Goal: Information Seeking & Learning: Understand process/instructions

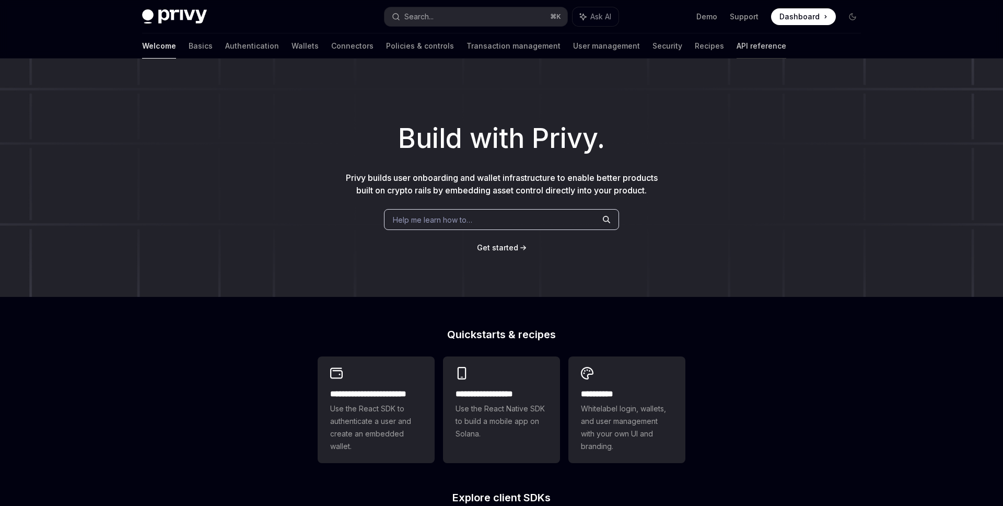
click at [737, 51] on link "API reference" at bounding box center [762, 45] width 50 height 25
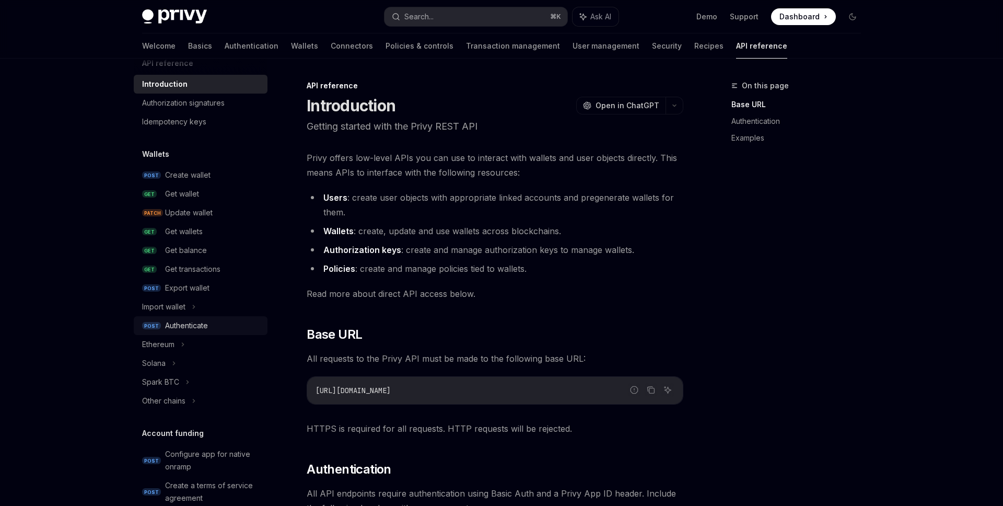
scroll to position [21, 0]
click at [192, 304] on div "Import wallet" at bounding box center [201, 303] width 134 height 19
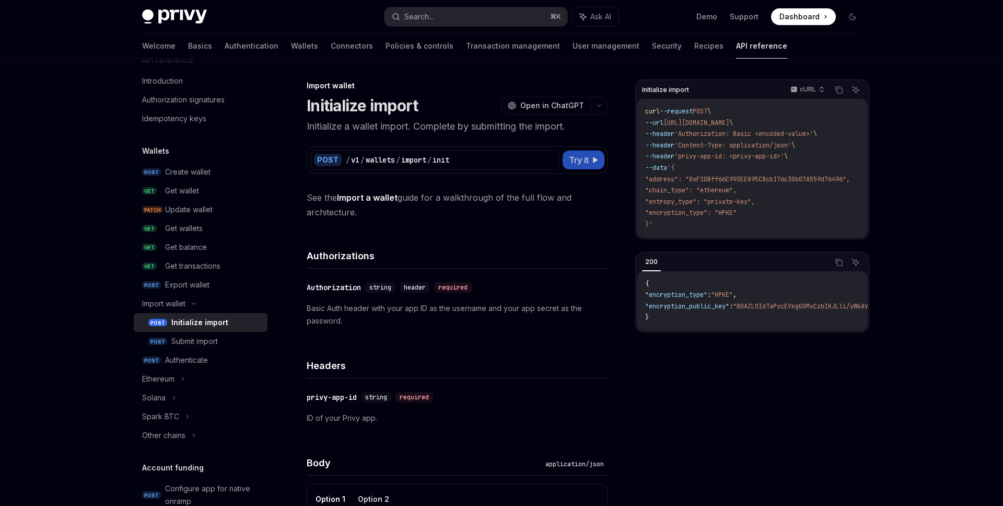
click at [588, 158] on span "Try it" at bounding box center [579, 160] width 20 height 13
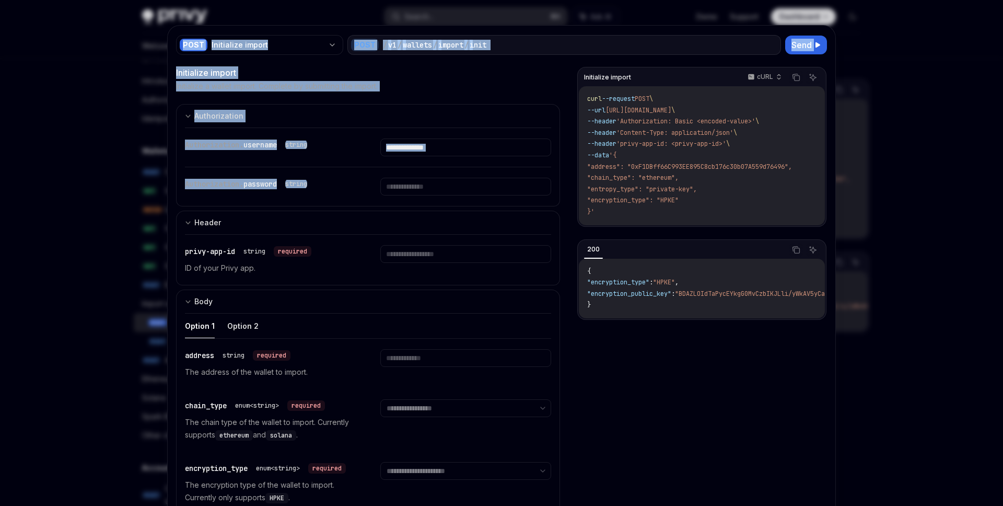
drag, startPoint x: 166, startPoint y: 187, endPoint x: 471, endPoint y: 181, distance: 304.7
click at [471, 180] on div "**********" at bounding box center [501, 253] width 1003 height 506
click at [77, 314] on div at bounding box center [501, 253] width 1003 height 506
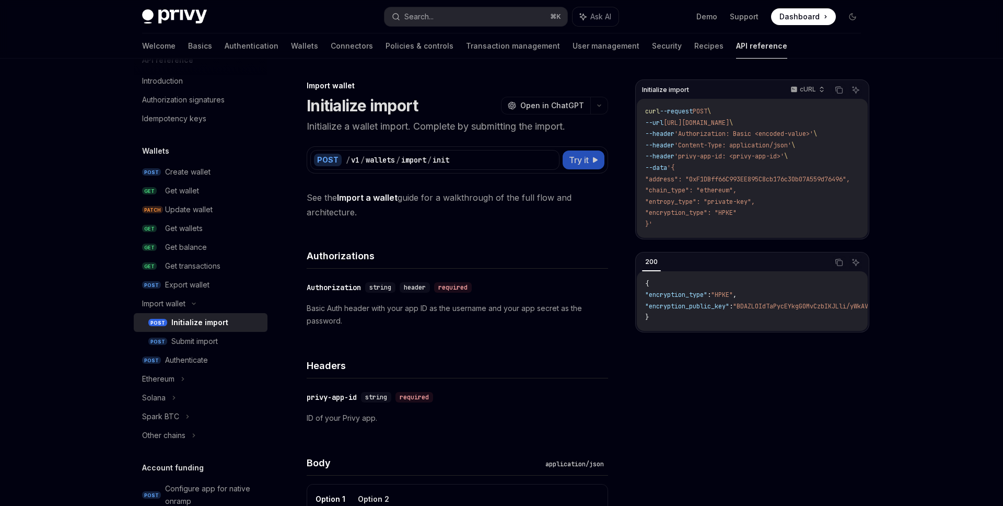
click at [580, 159] on span "Try it" at bounding box center [579, 160] width 20 height 13
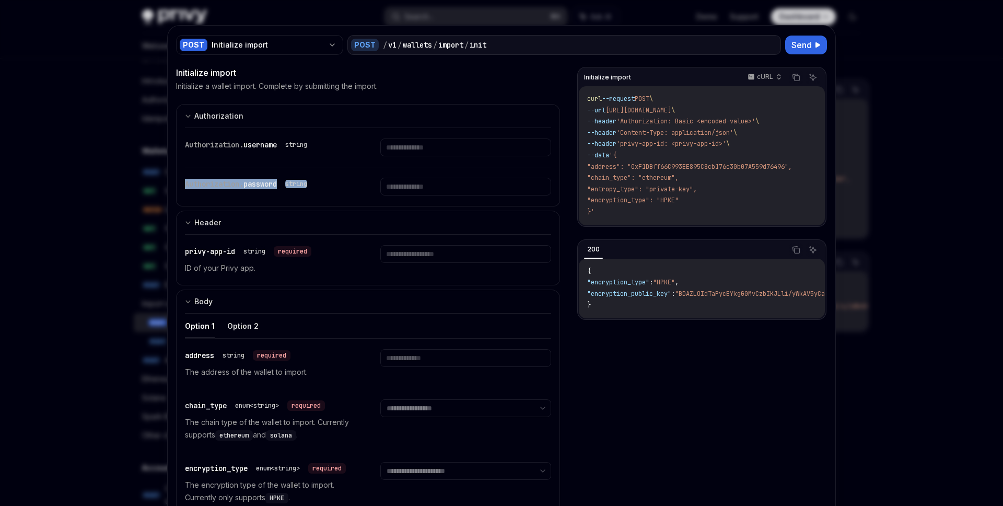
drag, startPoint x: 331, startPoint y: 183, endPoint x: 218, endPoint y: 174, distance: 113.8
click at [218, 174] on div "Authorization. password string" at bounding box center [368, 186] width 366 height 39
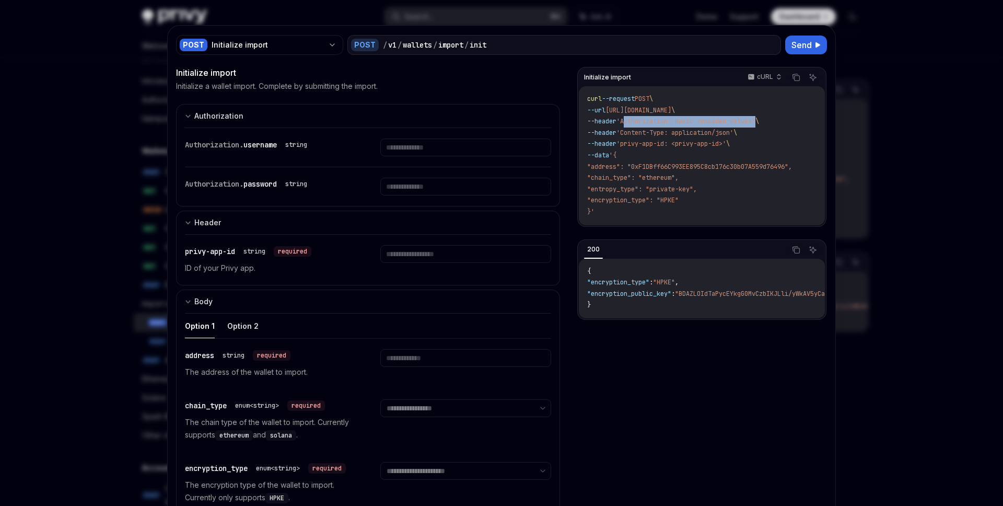
drag, startPoint x: 631, startPoint y: 119, endPoint x: 767, endPoint y: 119, distance: 136.4
click at [756, 119] on span "'Authorization: Basic <encoded-value>'" at bounding box center [686, 121] width 139 height 8
click at [118, 300] on div at bounding box center [501, 253] width 1003 height 506
type textarea "*"
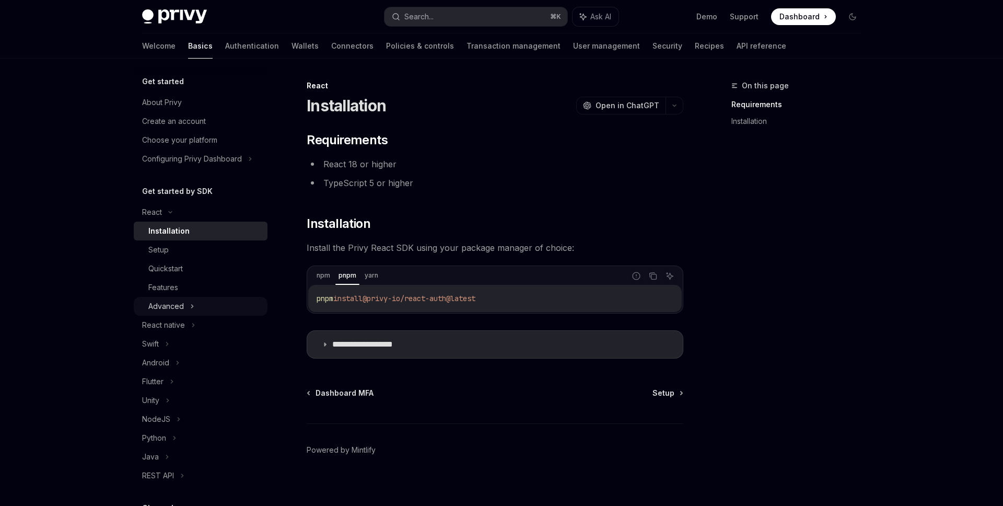
click at [195, 303] on div "Advanced" at bounding box center [201, 306] width 134 height 19
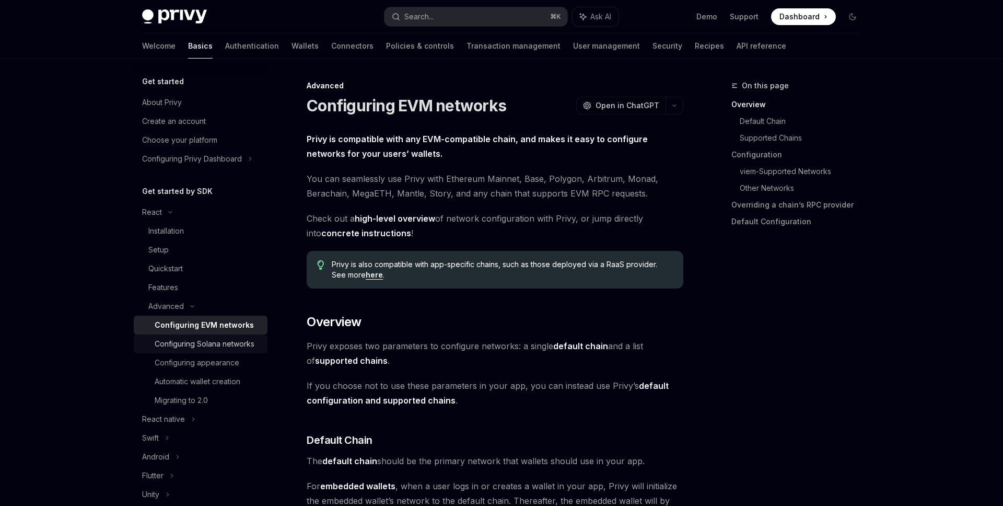
click at [220, 341] on div "Configuring Solana networks" at bounding box center [205, 344] width 100 height 13
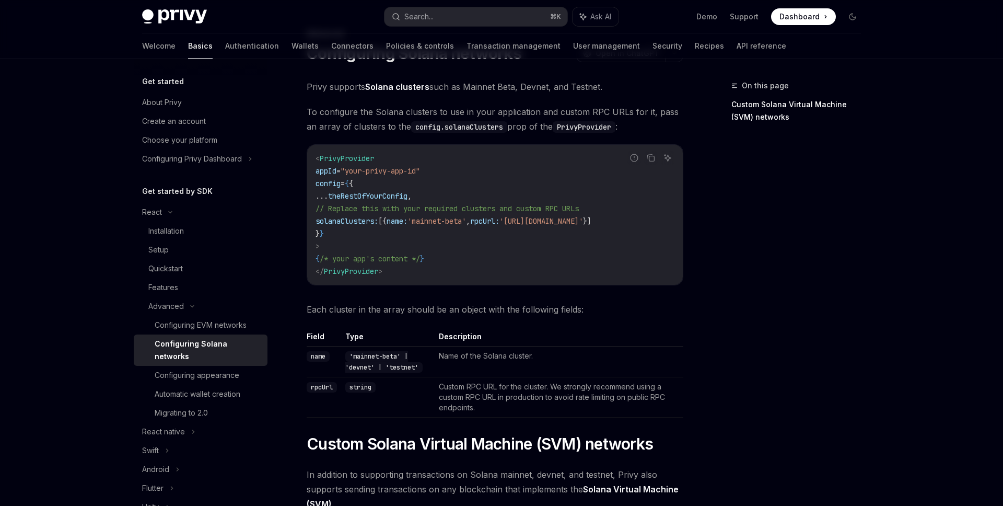
scroll to position [56, 0]
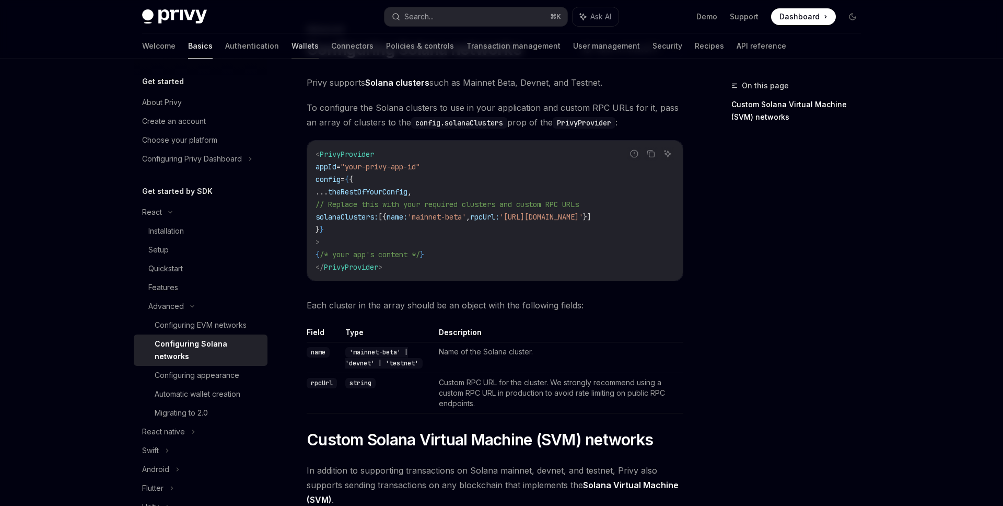
click at [292, 43] on link "Wallets" at bounding box center [305, 45] width 27 height 25
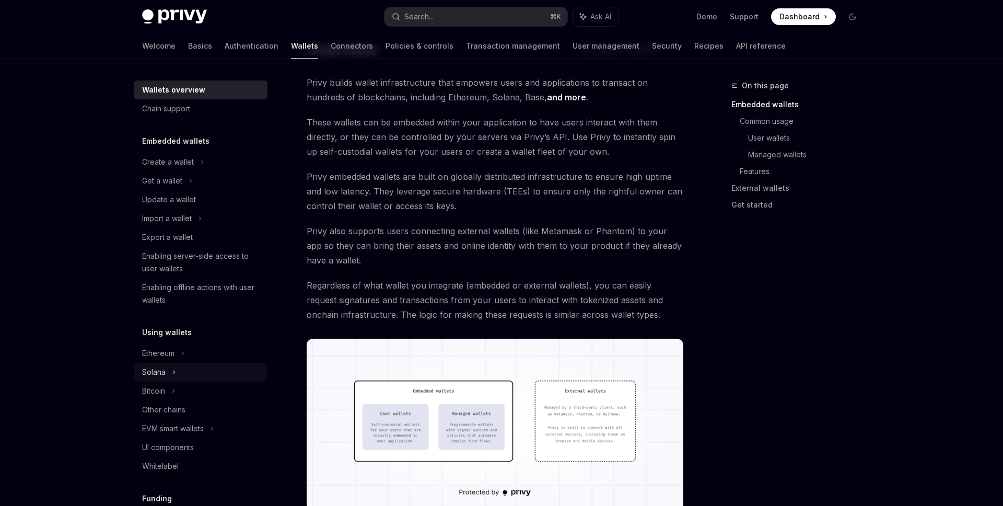
click at [174, 374] on icon at bounding box center [174, 372] width 4 height 13
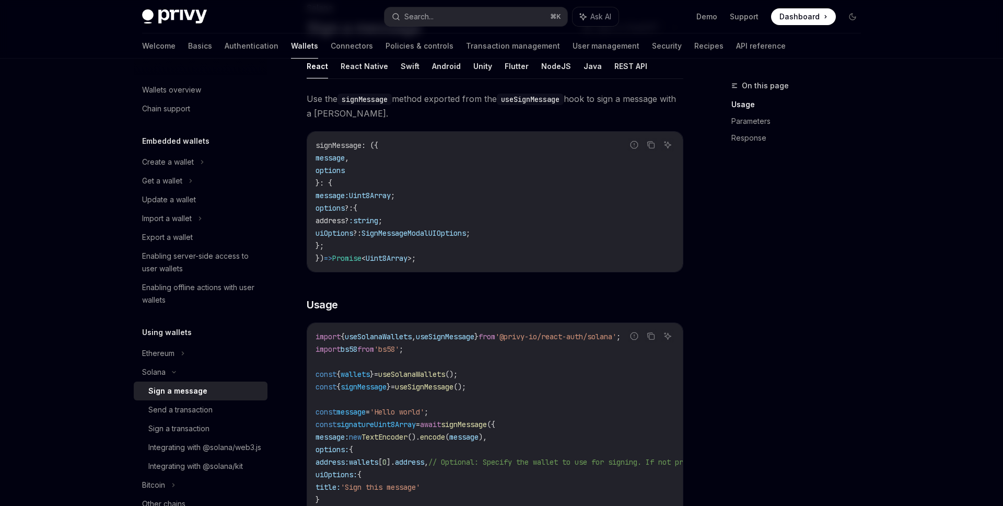
scroll to position [80, 0]
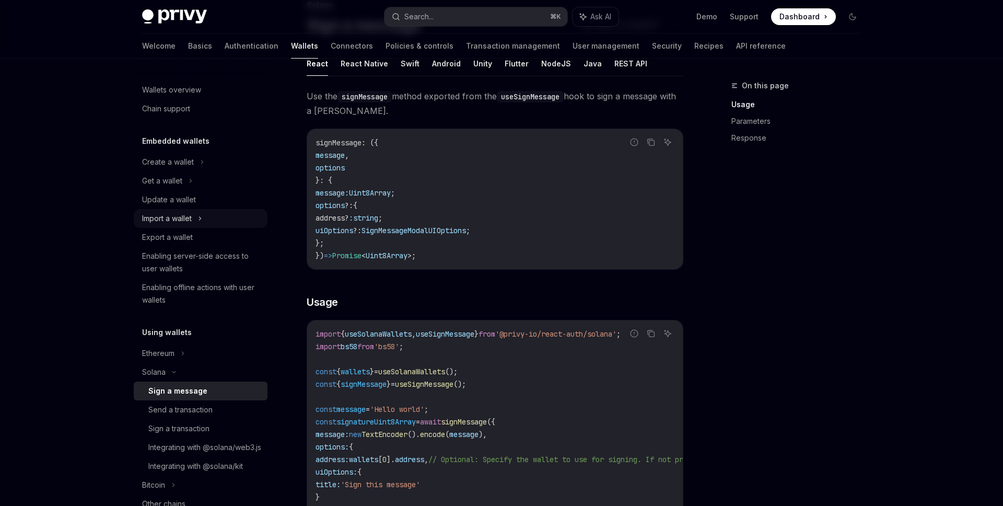
click at [195, 223] on div "Import a wallet" at bounding box center [201, 218] width 134 height 19
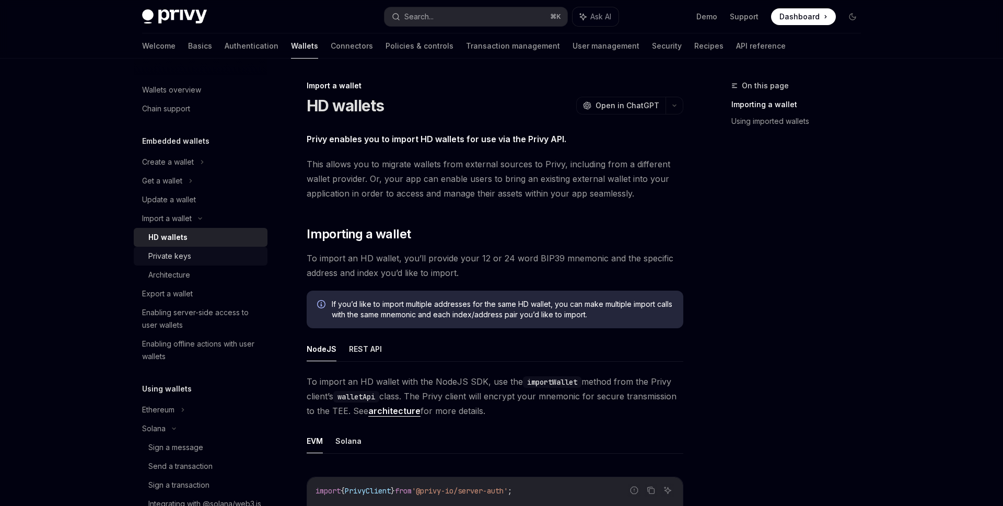
click at [196, 257] on div "Private keys" at bounding box center [204, 256] width 113 height 13
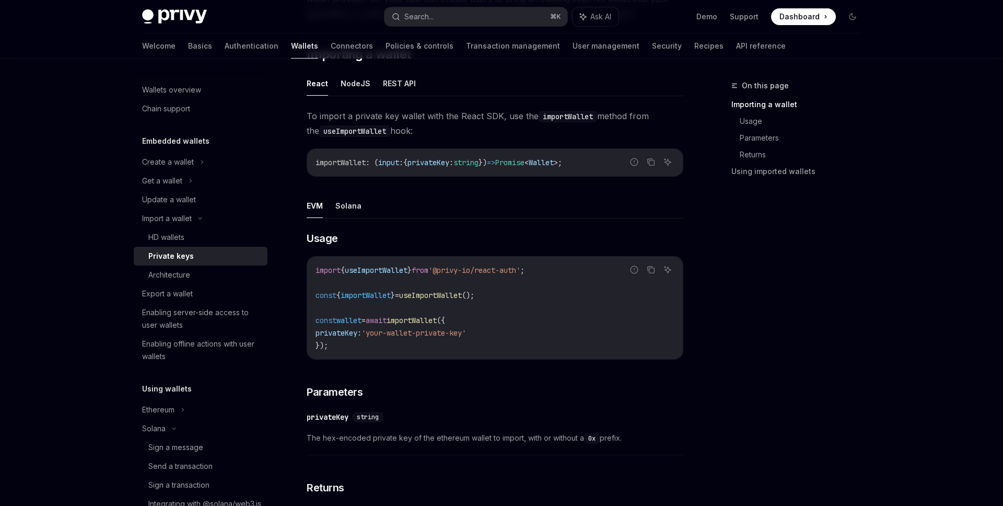
scroll to position [179, 0]
click at [349, 215] on button "Solana" at bounding box center [349, 206] width 26 height 25
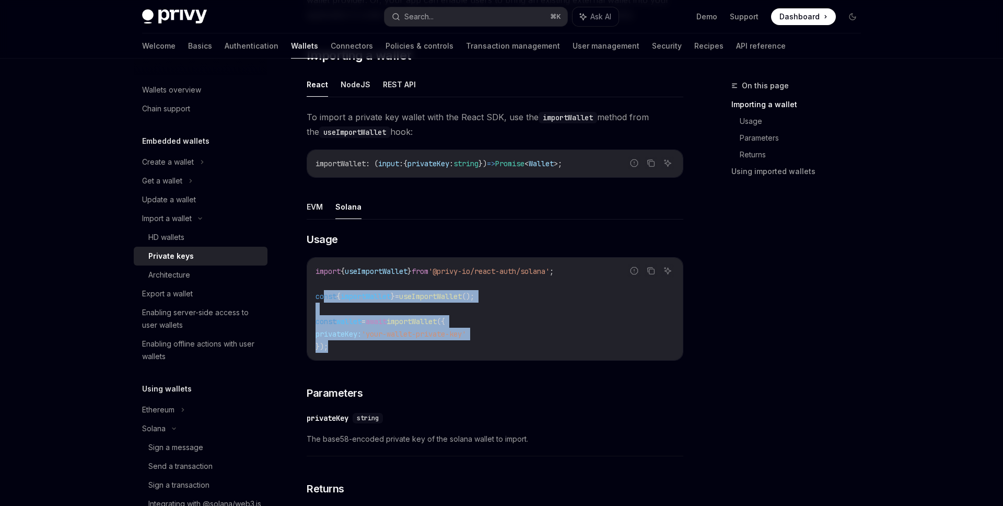
drag, startPoint x: 326, startPoint y: 291, endPoint x: 412, endPoint y: 353, distance: 106.0
click at [412, 353] on div "import { useImportWallet } from '@privy-io/react-auth/solana' ; const { importW…" at bounding box center [495, 309] width 376 height 102
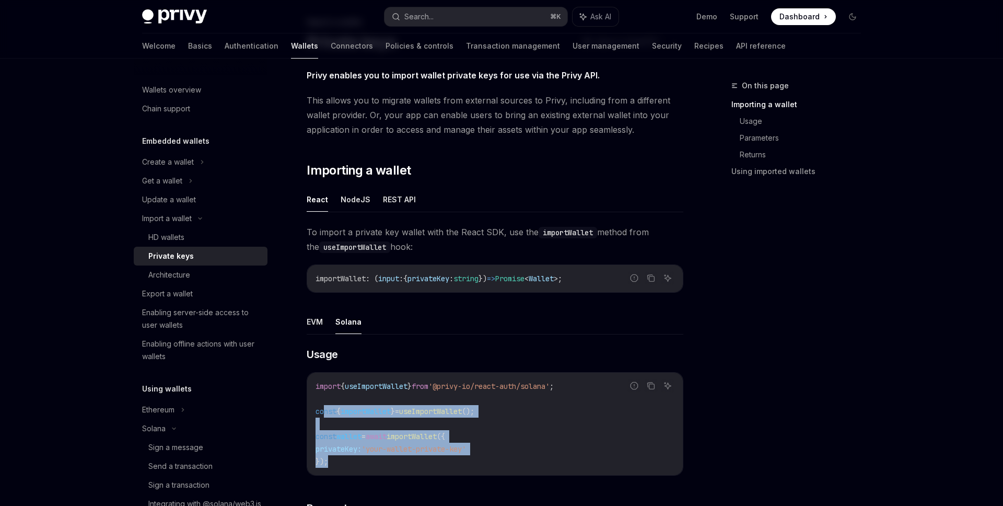
scroll to position [63, 0]
click at [351, 198] on button "NodeJS" at bounding box center [356, 200] width 30 height 25
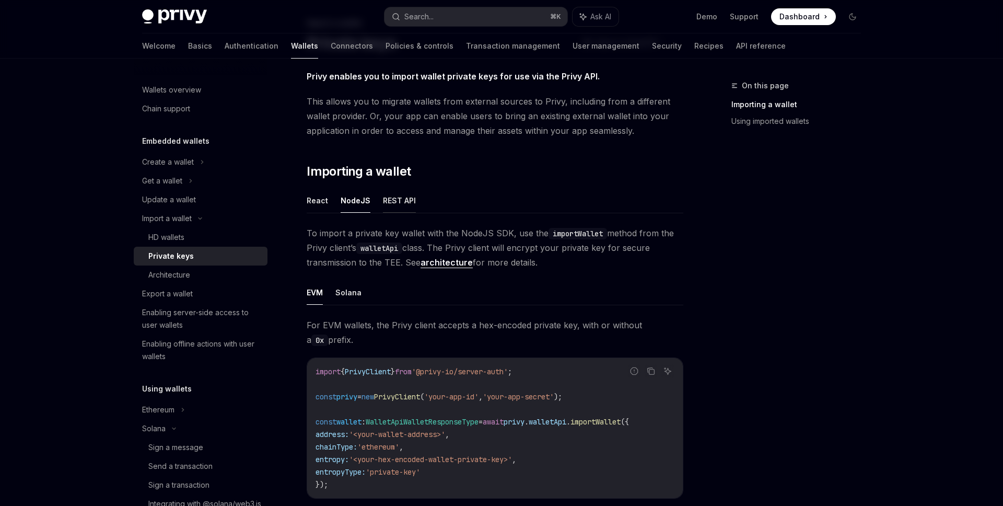
click at [383, 200] on button "REST API" at bounding box center [399, 200] width 33 height 25
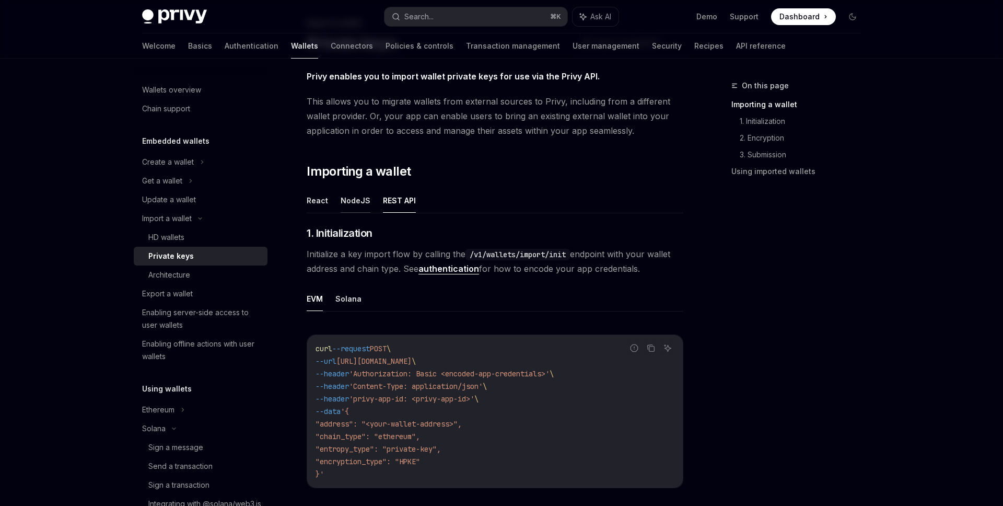
click at [361, 201] on button "NodeJS" at bounding box center [356, 200] width 30 height 25
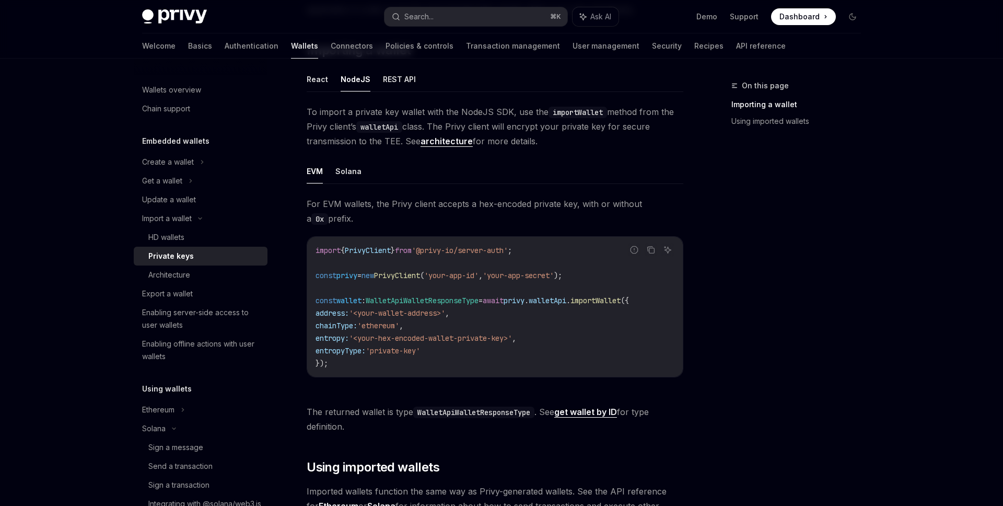
scroll to position [186, 0]
click at [346, 174] on button "Solana" at bounding box center [349, 169] width 26 height 25
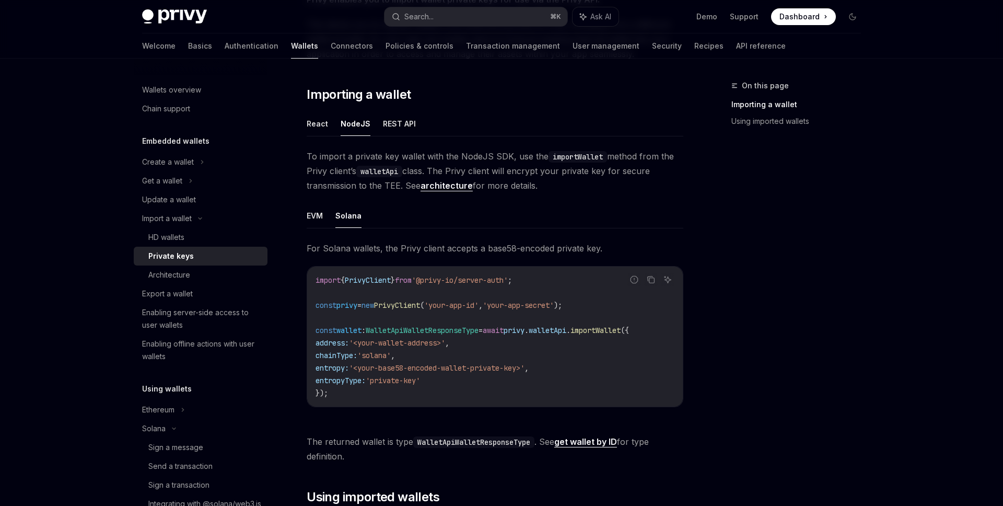
scroll to position [128, 0]
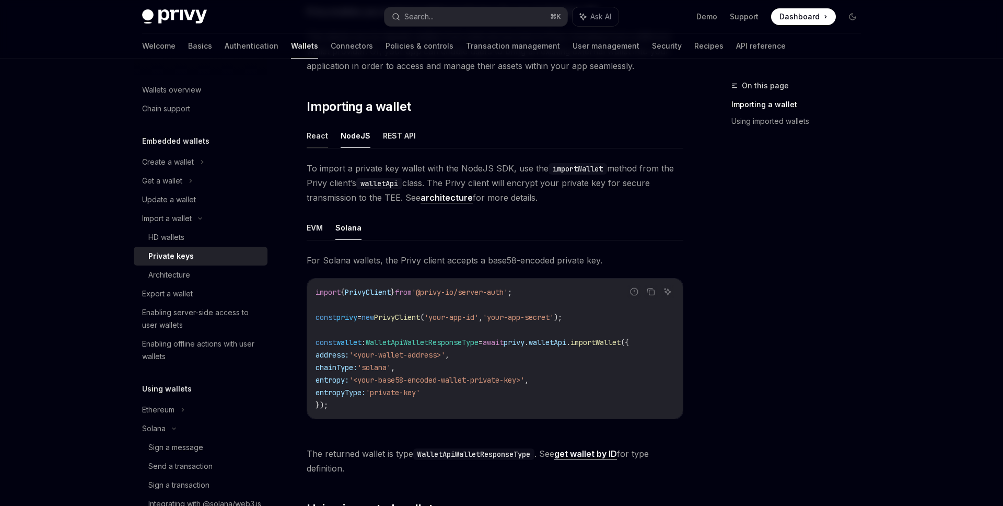
click at [317, 133] on button "React" at bounding box center [317, 135] width 21 height 25
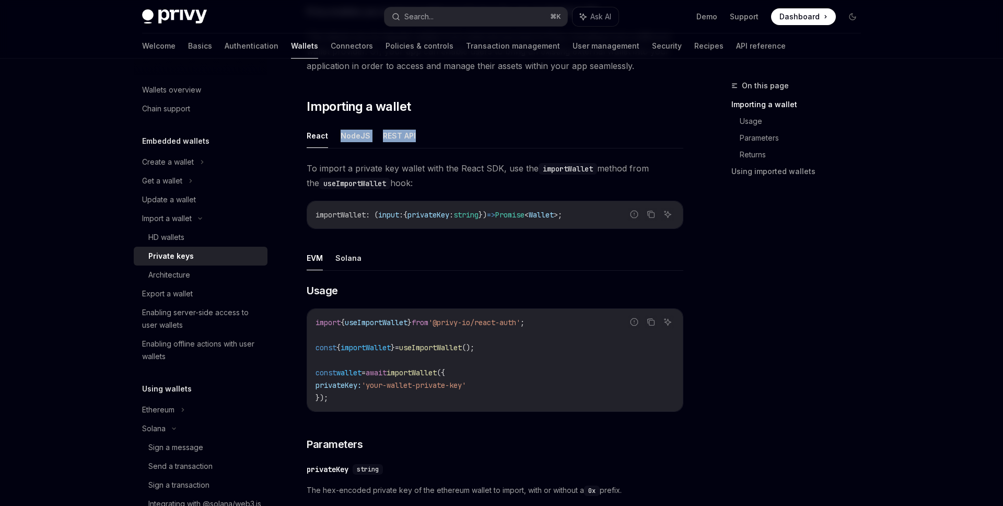
drag, startPoint x: 429, startPoint y: 140, endPoint x: 337, endPoint y: 137, distance: 92.5
click at [337, 137] on ul "React NodeJS REST API" at bounding box center [495, 135] width 377 height 25
click at [481, 270] on ul "EVM Solana" at bounding box center [495, 258] width 377 height 25
click at [718, 296] on div "On this page Importing a wallet Usage Parameters Returns Using imported wallets" at bounding box center [790, 292] width 159 height 426
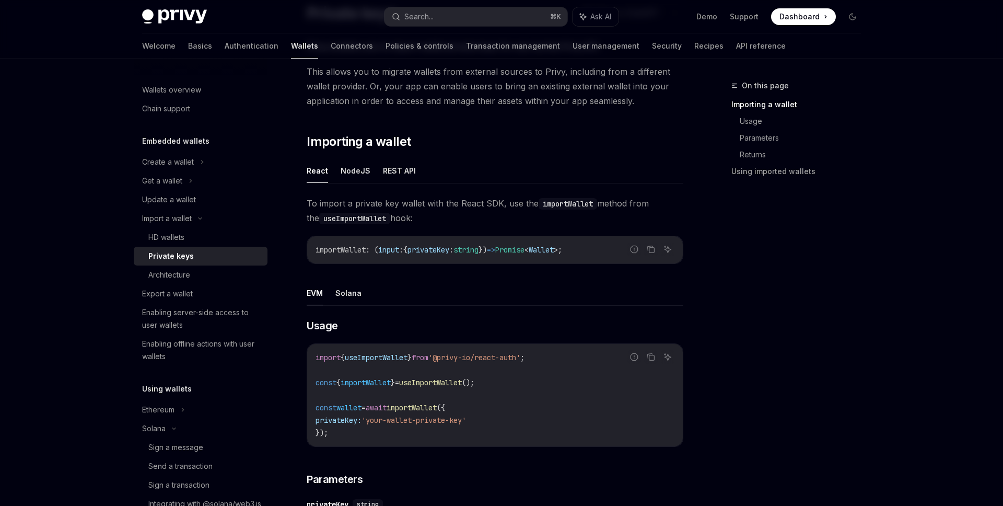
scroll to position [166, 0]
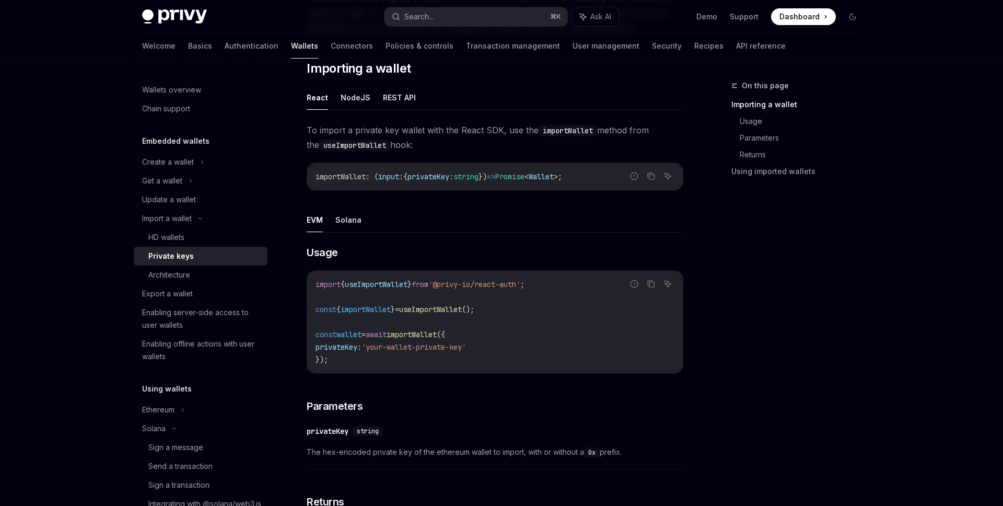
click at [418, 337] on span "importWallet" at bounding box center [412, 334] width 50 height 9
click at [341, 225] on button "Solana" at bounding box center [349, 219] width 26 height 25
click at [550, 280] on span "'@privy-io/react-auth/solana'" at bounding box center [489, 284] width 121 height 9
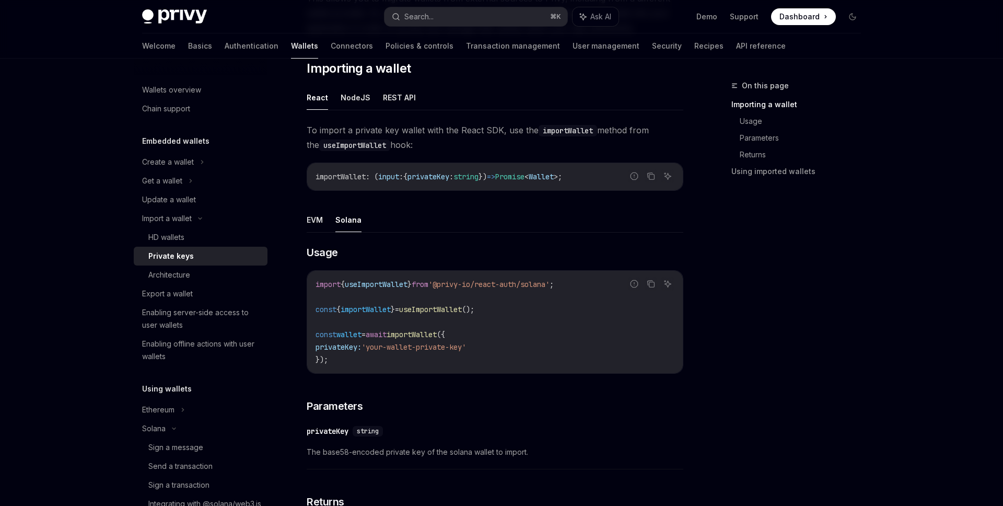
click at [441, 342] on span "'your-wallet-private-key'" at bounding box center [414, 346] width 105 height 9
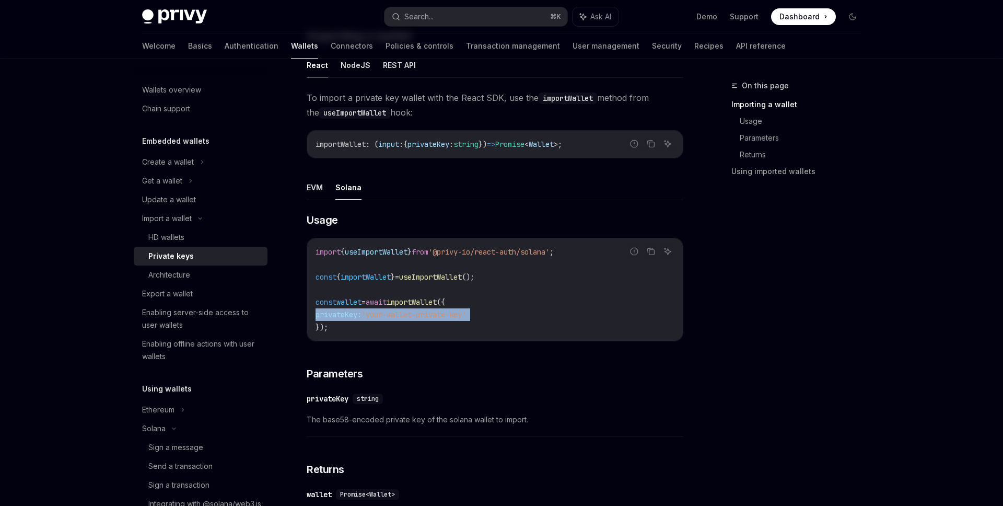
scroll to position [202, 0]
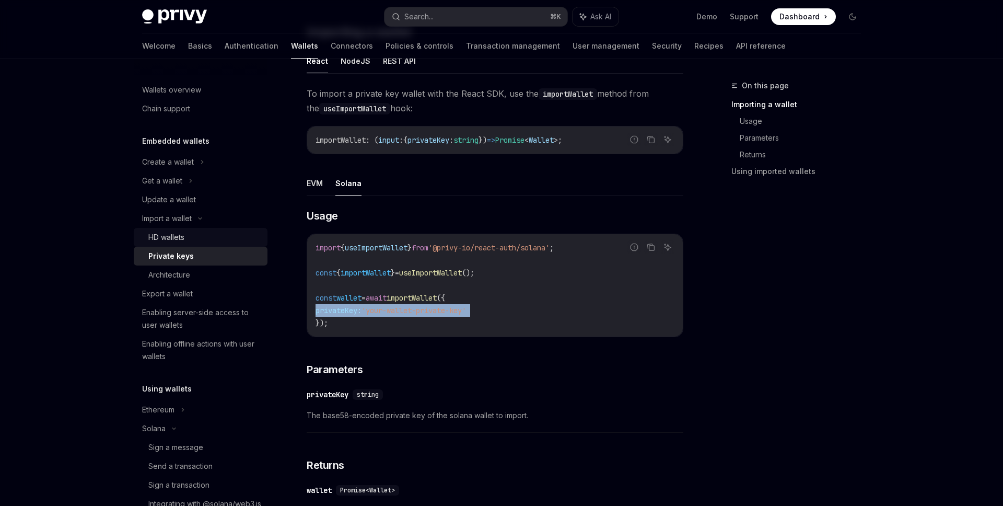
click at [181, 240] on div "HD wallets" at bounding box center [166, 237] width 36 height 13
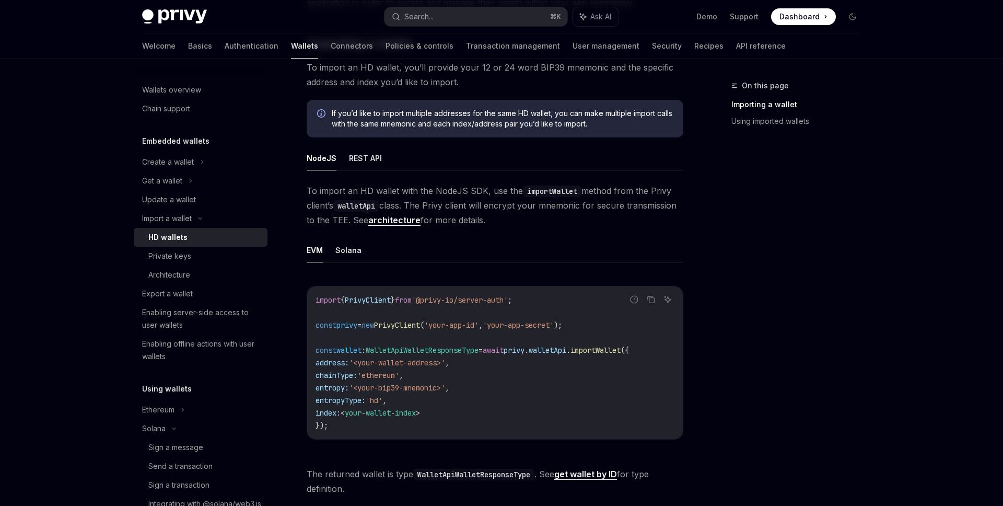
scroll to position [434, 0]
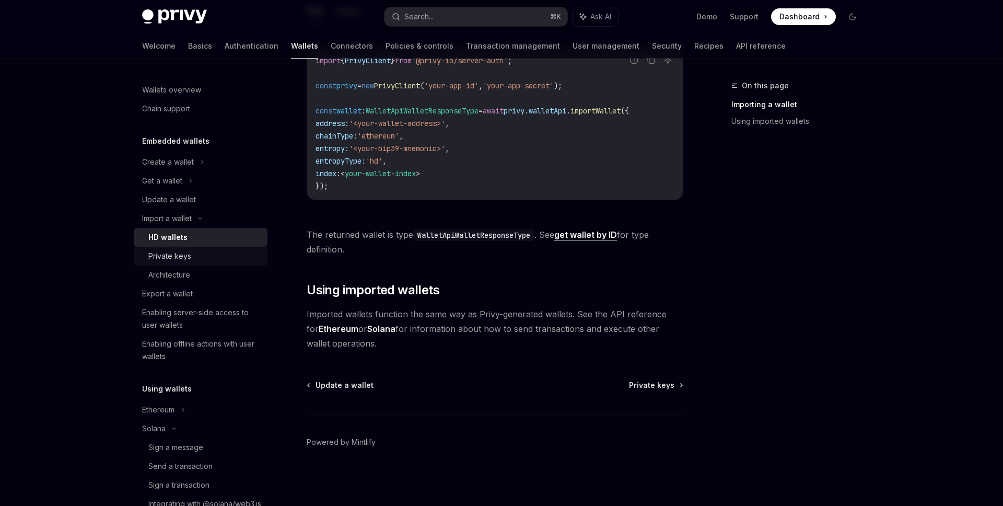
click at [191, 257] on div "Private keys" at bounding box center [204, 256] width 113 height 13
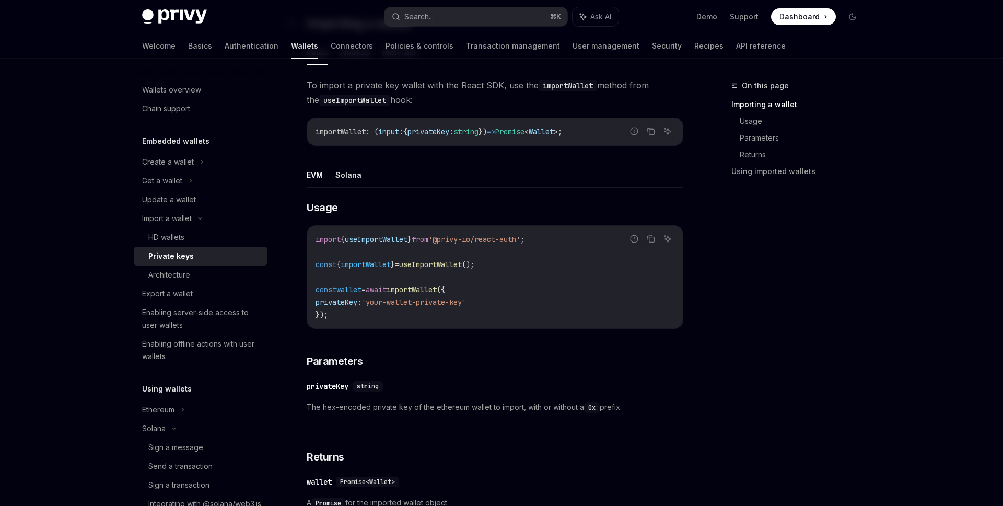
scroll to position [202, 0]
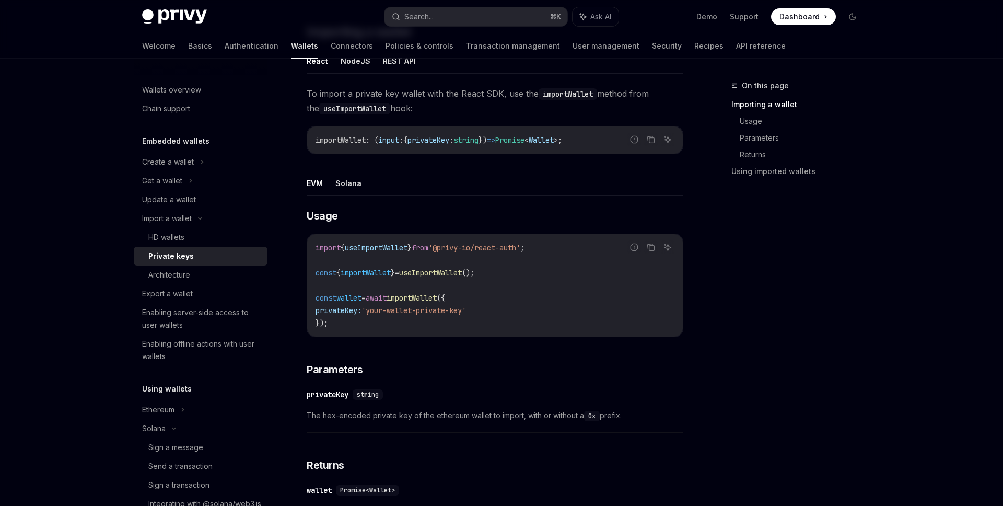
click at [357, 187] on button "Solana" at bounding box center [349, 183] width 26 height 25
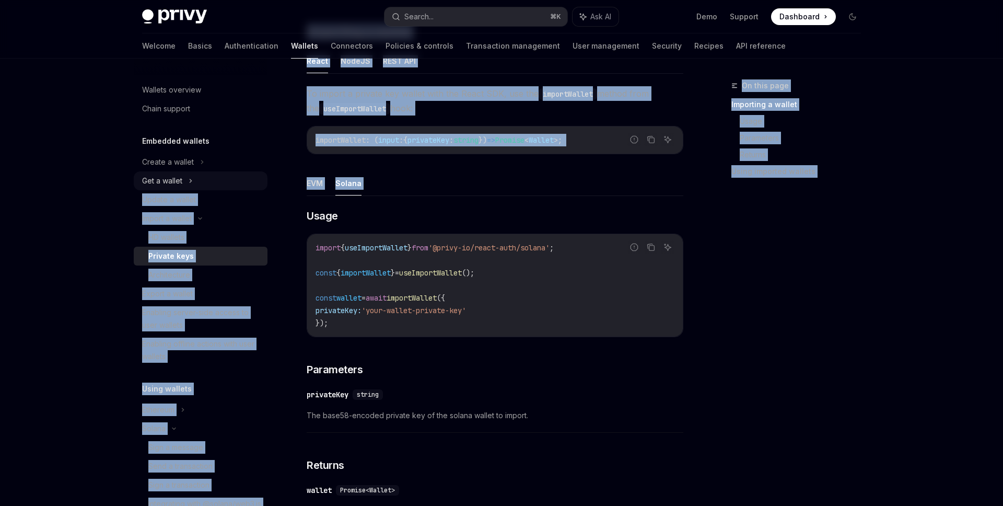
drag, startPoint x: 436, startPoint y: 204, endPoint x: 253, endPoint y: 184, distance: 184.0
click at [253, 184] on div "Wallets overview Chain support Embedded wallets Create a wallet Get a wallet Up…" at bounding box center [501, 319] width 769 height 927
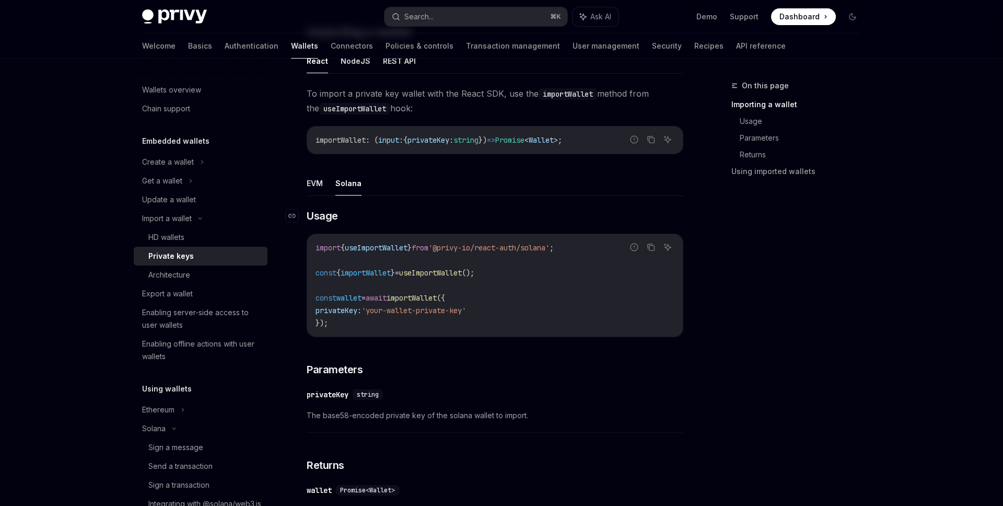
click at [427, 218] on h3 "​ Usage" at bounding box center [495, 216] width 377 height 15
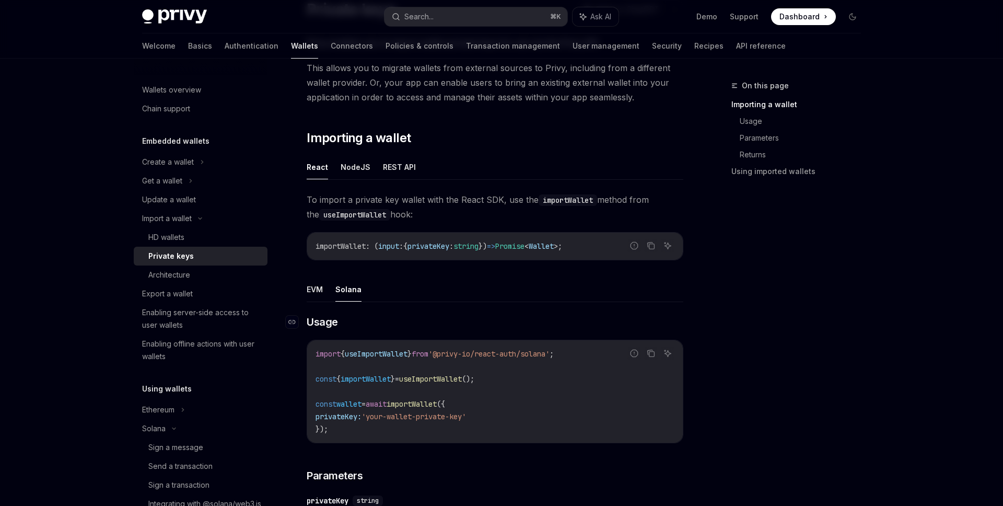
scroll to position [92, 0]
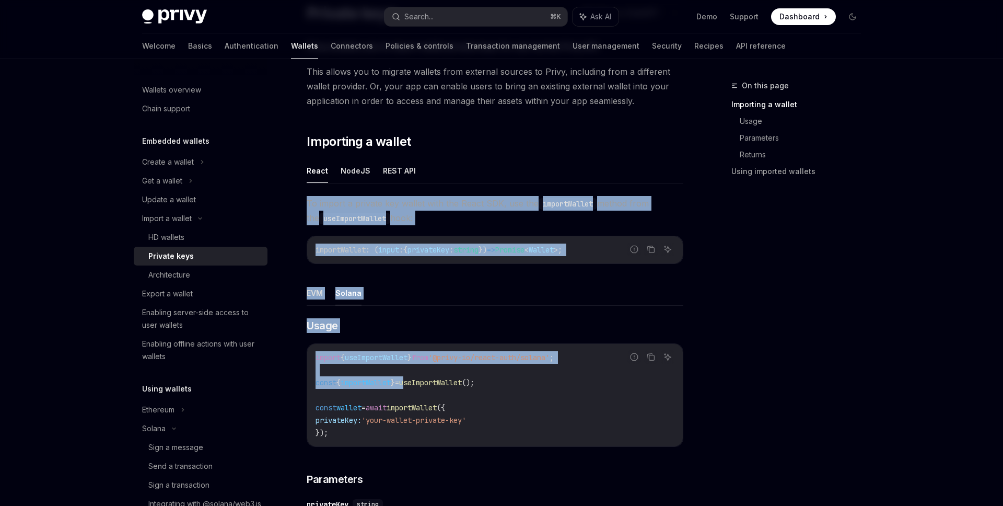
drag, startPoint x: 309, startPoint y: 200, endPoint x: 418, endPoint y: 392, distance: 220.9
click at [418, 390] on div "To import a private key wallet with the React SDK, use the importWallet method …" at bounding box center [495, 419] width 377 height 447
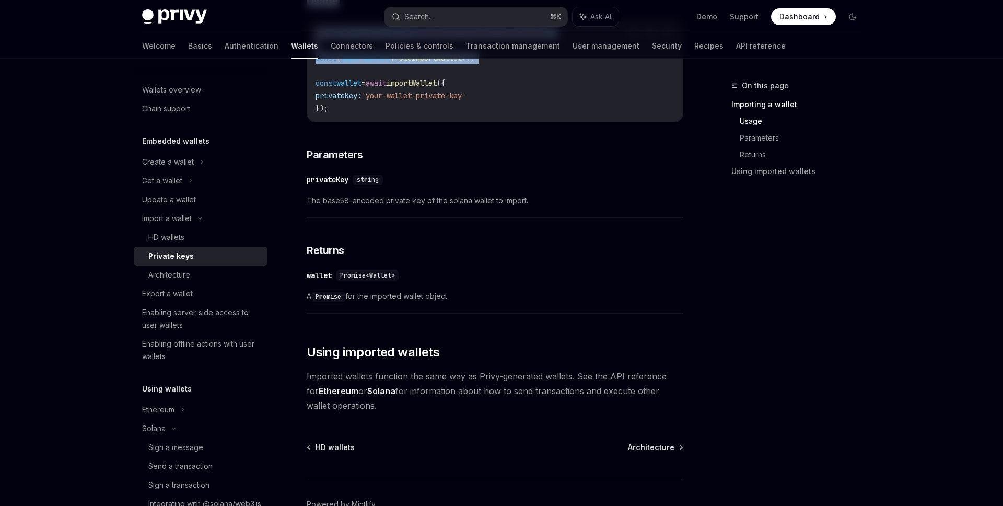
scroll to position [421, 0]
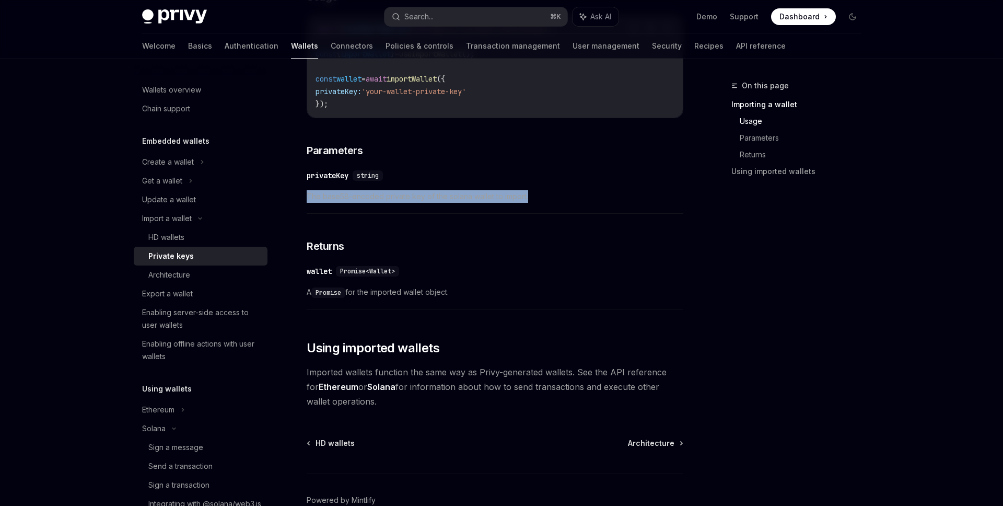
drag, startPoint x: 307, startPoint y: 196, endPoint x: 558, endPoint y: 212, distance: 251.8
click at [558, 212] on div "​ privateKey string The base58-encoded private key of the solana wallet to impo…" at bounding box center [495, 189] width 377 height 50
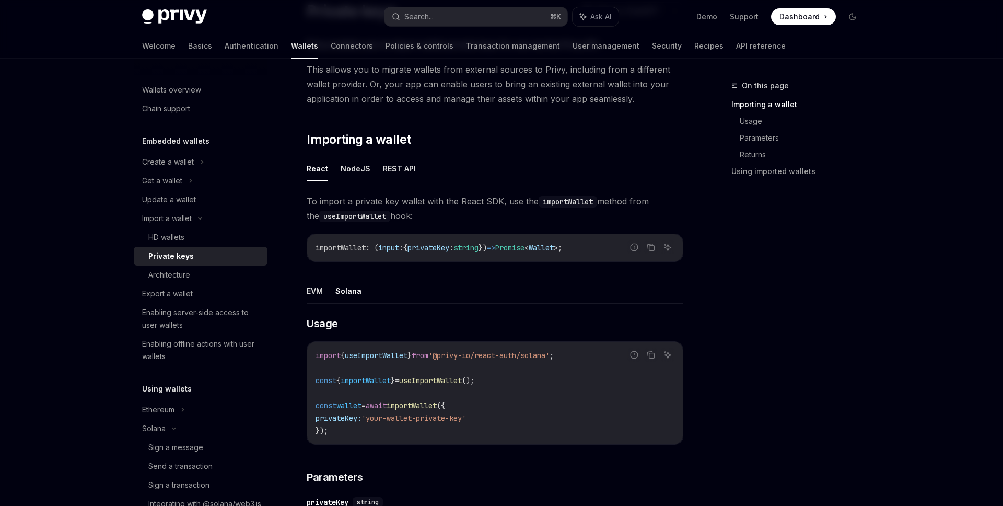
scroll to position [96, 0]
click at [363, 164] on button "NodeJS" at bounding box center [356, 167] width 30 height 25
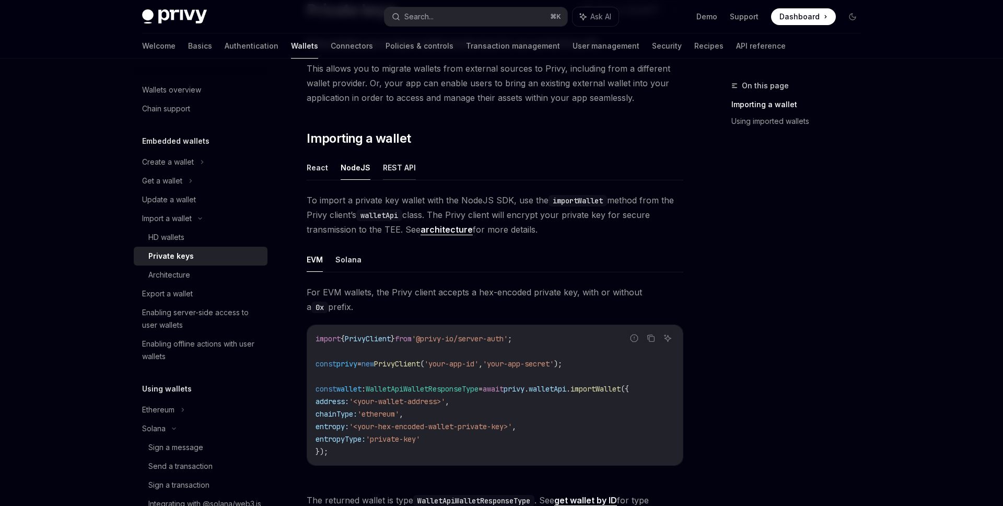
click at [403, 164] on button "REST API" at bounding box center [399, 167] width 33 height 25
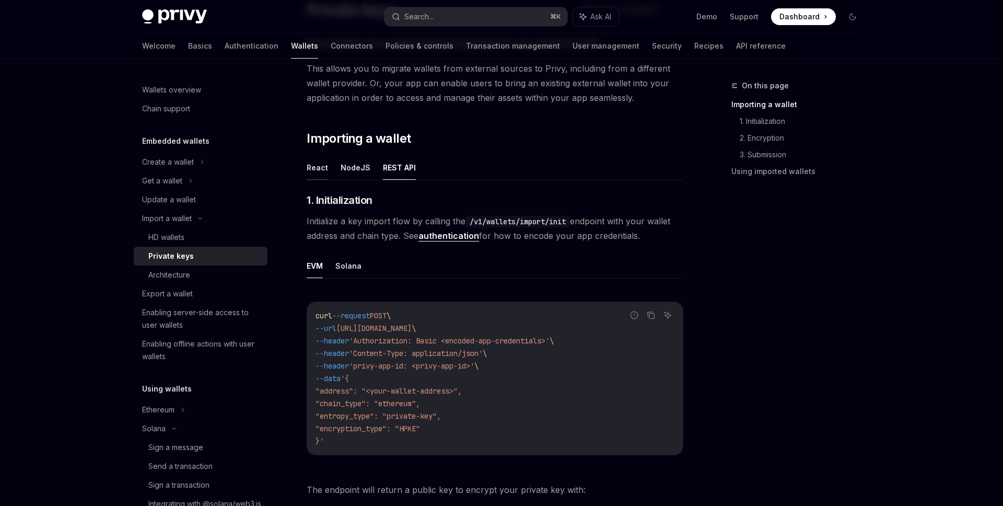
click at [325, 163] on button "React" at bounding box center [317, 167] width 21 height 25
type textarea "*"
